Goal: Task Accomplishment & Management: Use online tool/utility

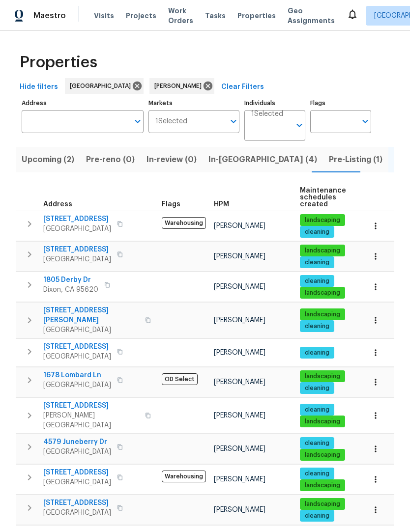
scroll to position [19, 0]
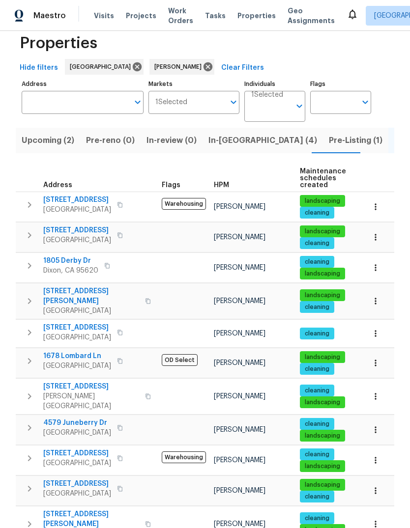
click at [222, 134] on span "In-reno (4)" at bounding box center [262, 141] width 109 height 14
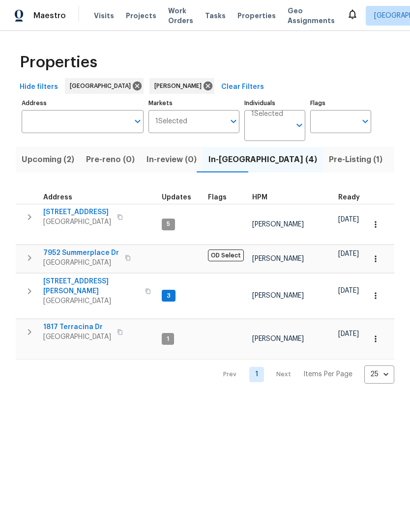
click at [24, 285] on icon "button" at bounding box center [30, 291] width 12 height 12
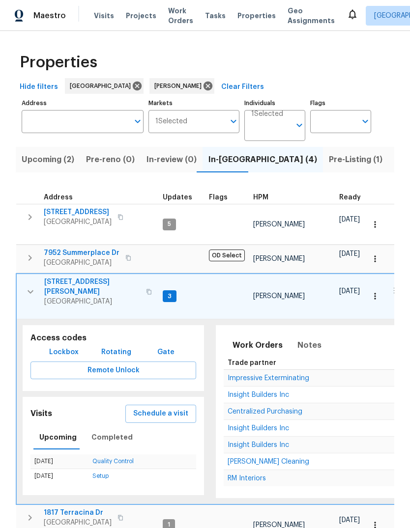
click at [166, 408] on span "Schedule a visit" at bounding box center [160, 414] width 55 height 12
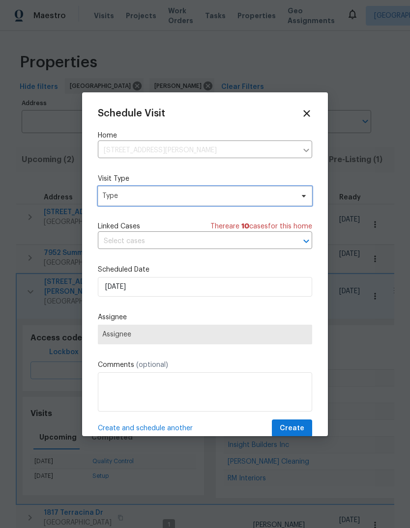
click at [163, 197] on span "Type" at bounding box center [197, 196] width 191 height 10
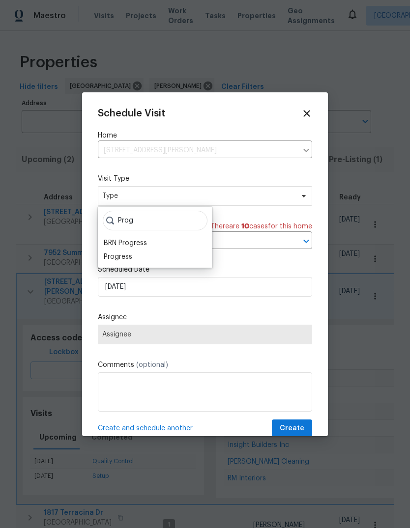
type input "Prog"
click at [137, 255] on div "Progress" at bounding box center [155, 257] width 109 height 14
click at [147, 254] on div "Progress" at bounding box center [155, 257] width 109 height 14
click at [158, 257] on div "Progress" at bounding box center [155, 257] width 109 height 14
click at [112, 254] on div "Progress" at bounding box center [118, 257] width 28 height 10
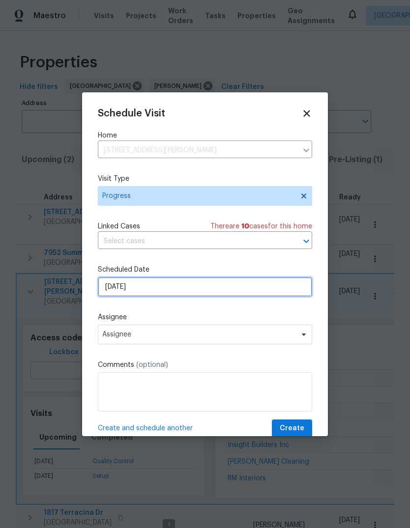
click at [245, 289] on input "10/7/2025" at bounding box center [205, 287] width 214 height 20
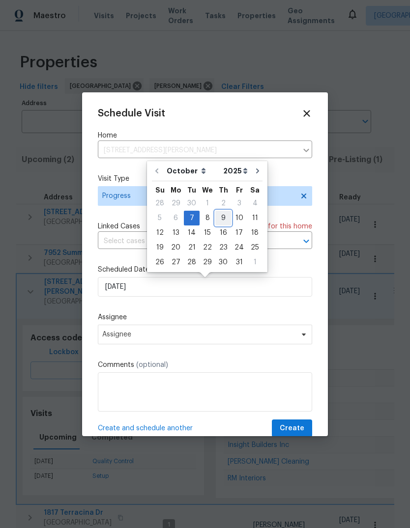
click at [222, 219] on div "9" at bounding box center [223, 218] width 16 height 14
type input "10/9/2025"
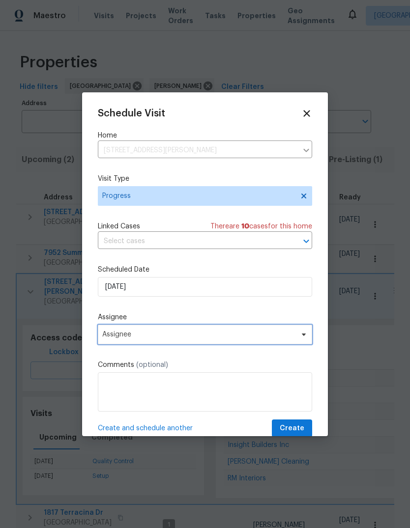
click at [306, 335] on icon at bounding box center [304, 335] width 8 height 8
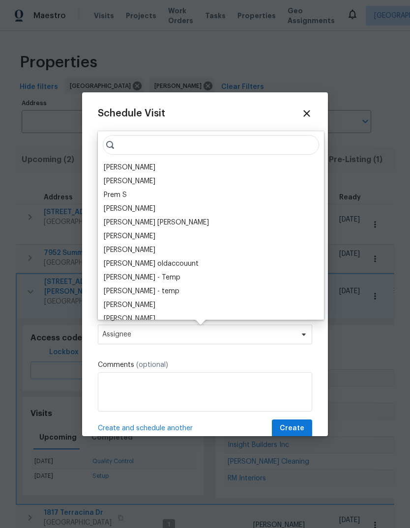
click at [174, 165] on div "[PERSON_NAME]" at bounding box center [211, 168] width 220 height 14
click at [301, 430] on span "Create" at bounding box center [291, 428] width 25 height 12
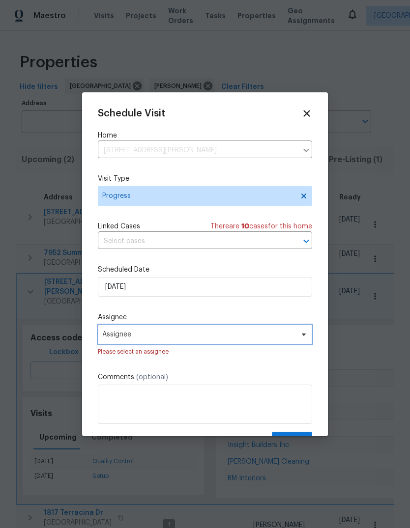
click at [275, 344] on span "Assignee" at bounding box center [205, 335] width 214 height 20
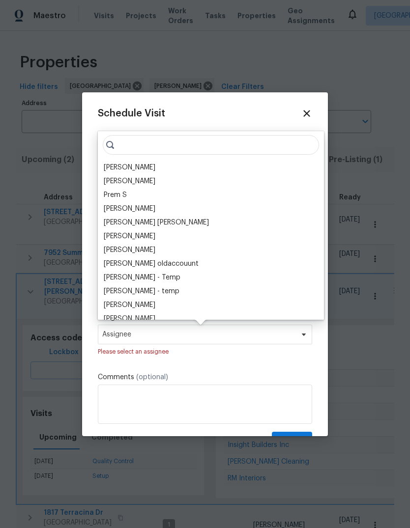
click at [155, 165] on div "[PERSON_NAME]" at bounding box center [130, 168] width 52 height 10
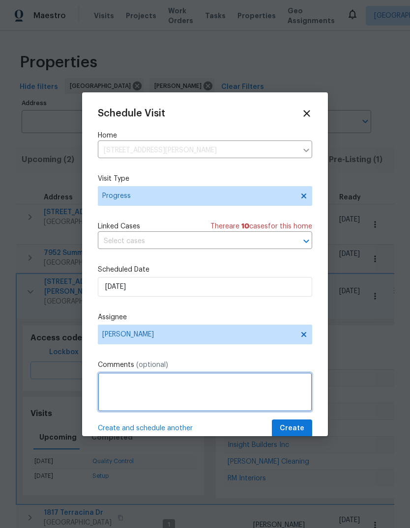
click at [147, 387] on textarea at bounding box center [205, 391] width 214 height 39
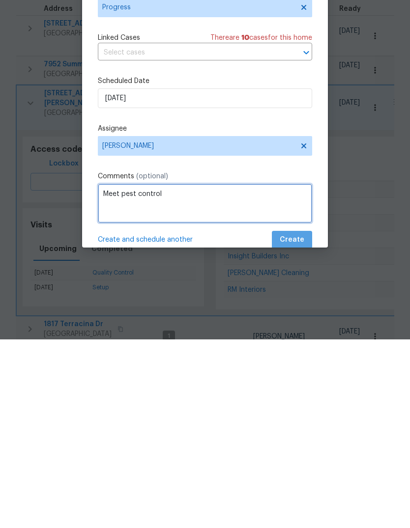
type textarea "Meet pest control"
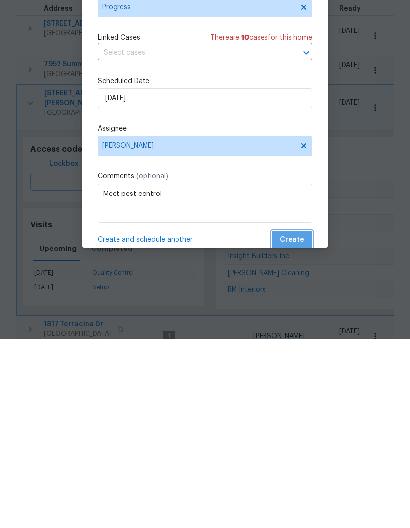
click at [296, 422] on span "Create" at bounding box center [291, 428] width 25 height 12
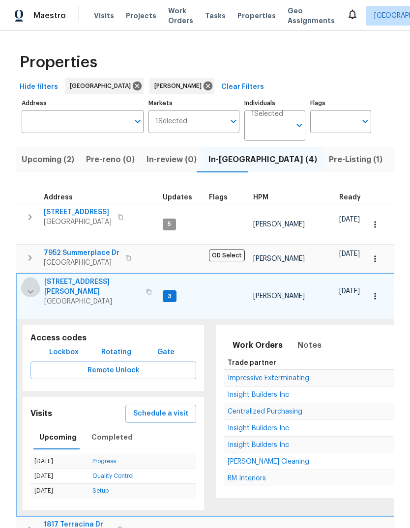
click at [25, 286] on icon "button" at bounding box center [31, 292] width 12 height 12
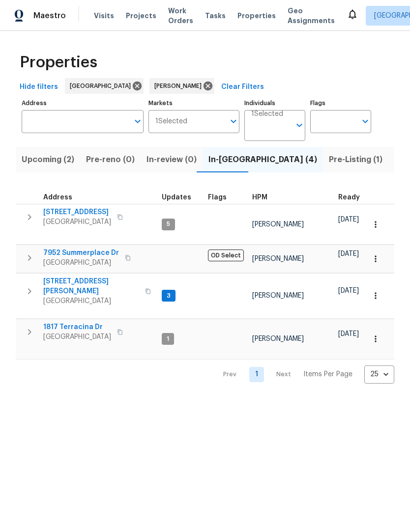
click at [53, 277] on span "26 Marina Grande Ct" at bounding box center [91, 287] width 96 height 20
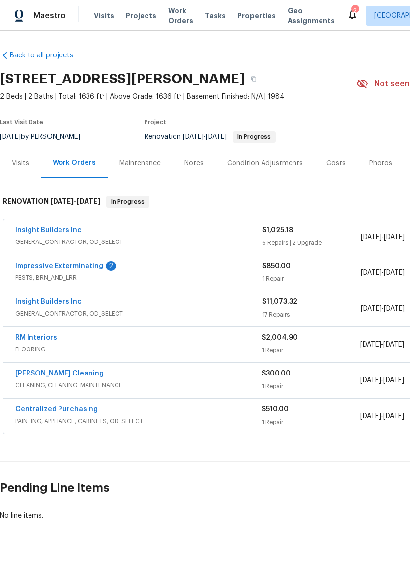
click at [34, 268] on link "Impressive Exterminating" at bounding box center [59, 266] width 88 height 7
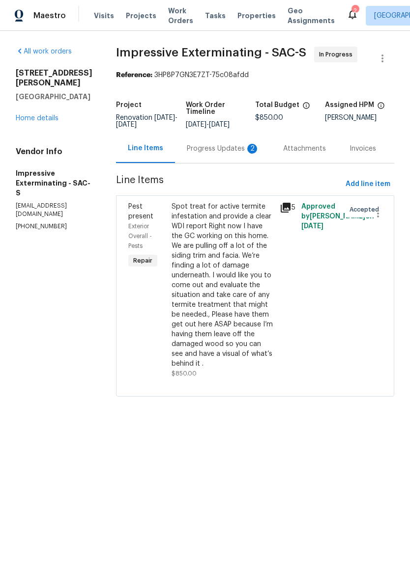
click at [227, 163] on div "Progress Updates 2" at bounding box center [223, 148] width 96 height 29
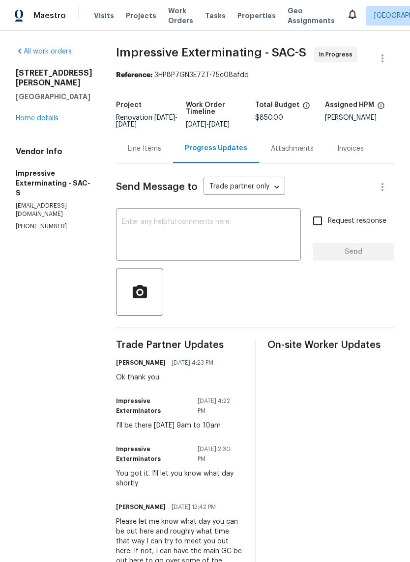
click at [38, 115] on link "Home details" at bounding box center [37, 118] width 43 height 7
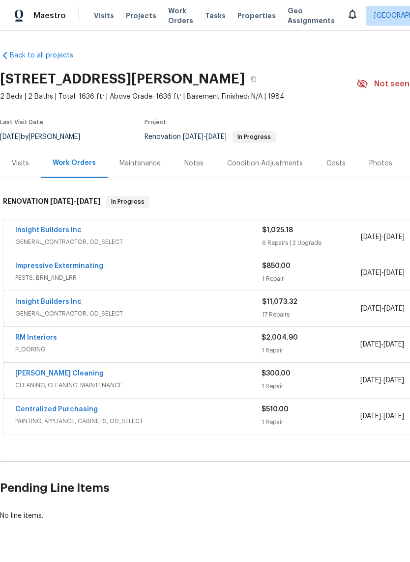
click at [200, 163] on div "Notes" at bounding box center [193, 164] width 19 height 10
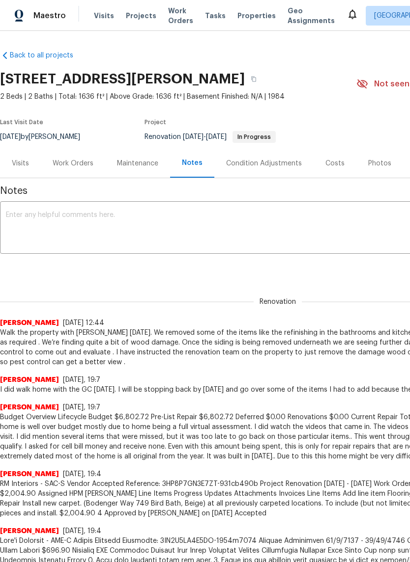
click at [79, 222] on textarea at bounding box center [277, 229] width 543 height 34
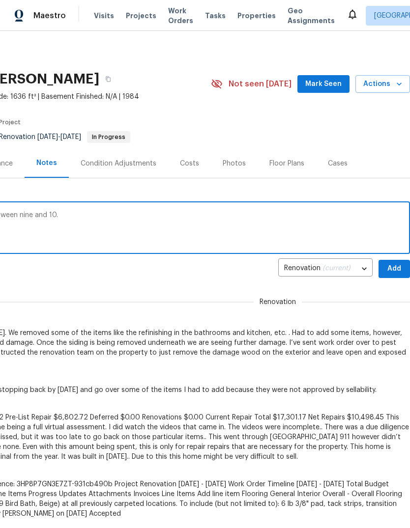
scroll to position [0, 145]
type textarea "Pest control will be at the home on Thursday between nine and 10."
click at [394, 272] on span "Add" at bounding box center [394, 269] width 16 height 12
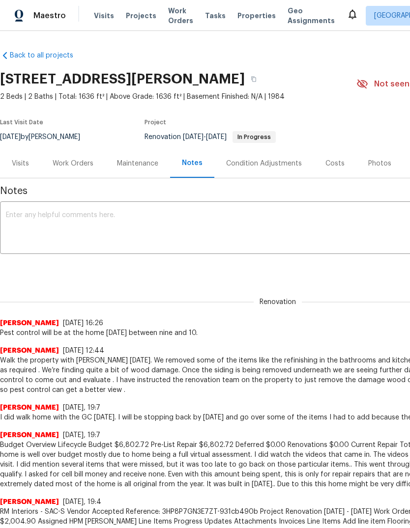
scroll to position [0, 0]
click at [77, 168] on div "Work Orders" at bounding box center [73, 163] width 64 height 29
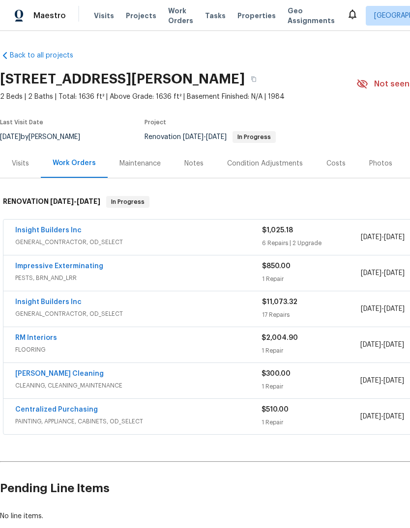
click at [23, 268] on link "Impressive Exterminating" at bounding box center [59, 266] width 88 height 7
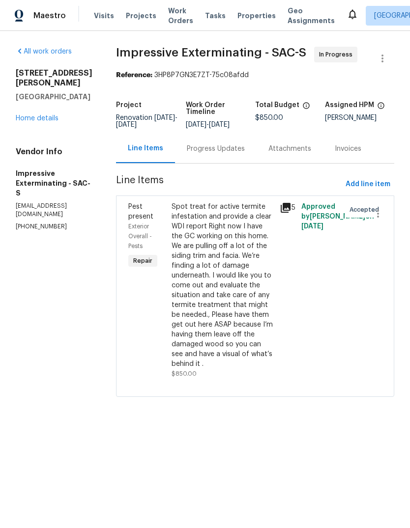
click at [233, 154] on div "Progress Updates" at bounding box center [216, 149] width 58 height 10
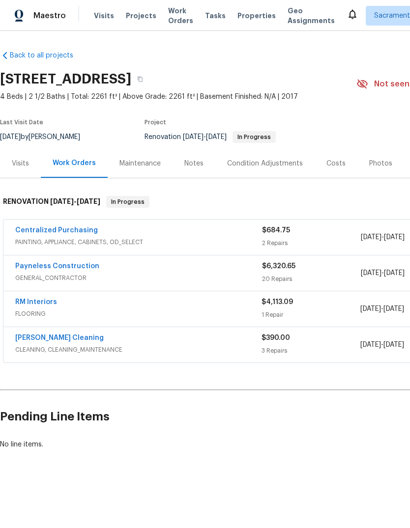
click at [30, 303] on link "RM Interiors" at bounding box center [36, 302] width 42 height 7
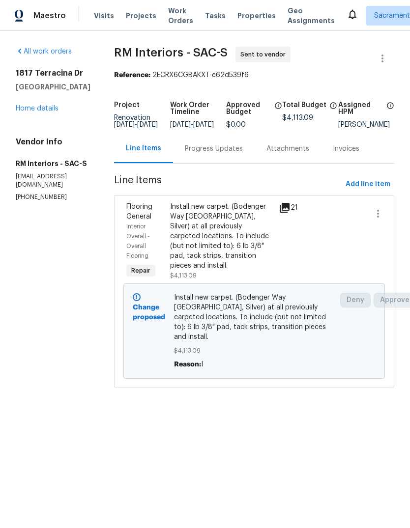
click at [227, 162] on div "Progress Updates" at bounding box center [214, 148] width 82 height 29
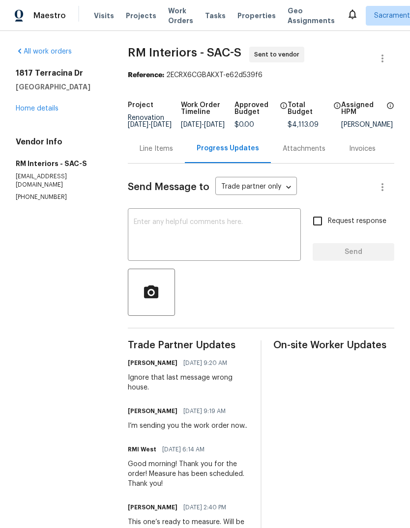
click at [168, 232] on textarea at bounding box center [214, 236] width 161 height 34
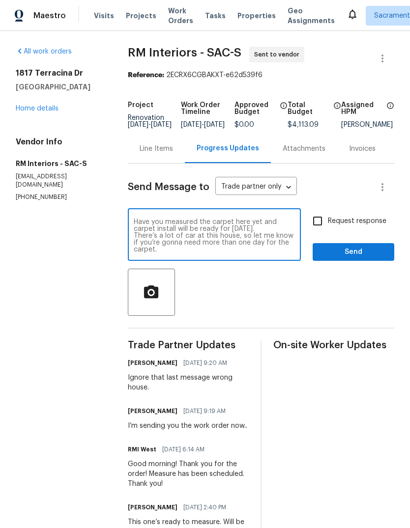
scroll to position [7, 0]
type textarea "Have you measured the carpet here yet and carpet install will be ready for [DAT…"
click at [313, 231] on input "Request response" at bounding box center [317, 221] width 21 height 21
checkbox input "true"
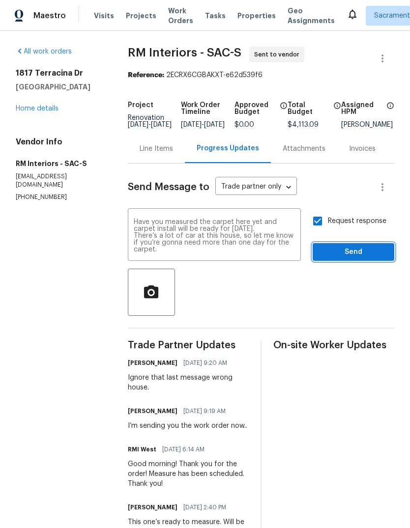
click at [350, 258] on span "Send" at bounding box center [353, 252] width 66 height 12
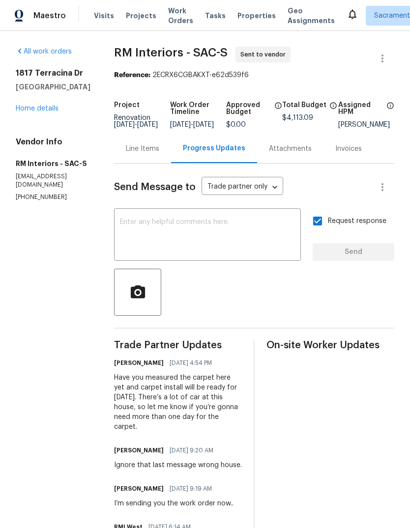
scroll to position [0, 0]
click at [27, 111] on link "Home details" at bounding box center [37, 108] width 43 height 7
